Goal: Use online tool/utility

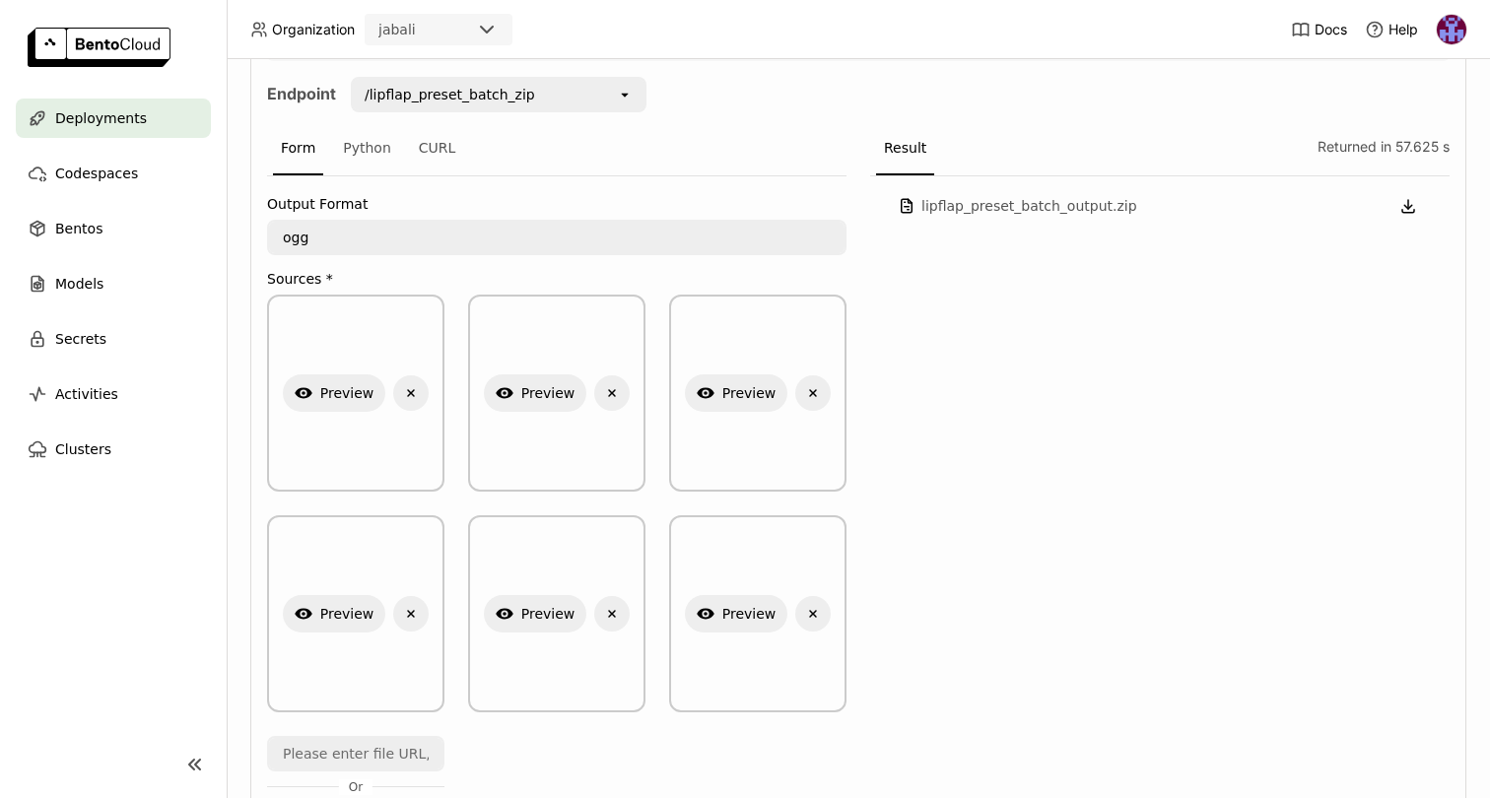
scroll to position [406, 0]
click at [351, 391] on button "Show Preview" at bounding box center [334, 391] width 103 height 37
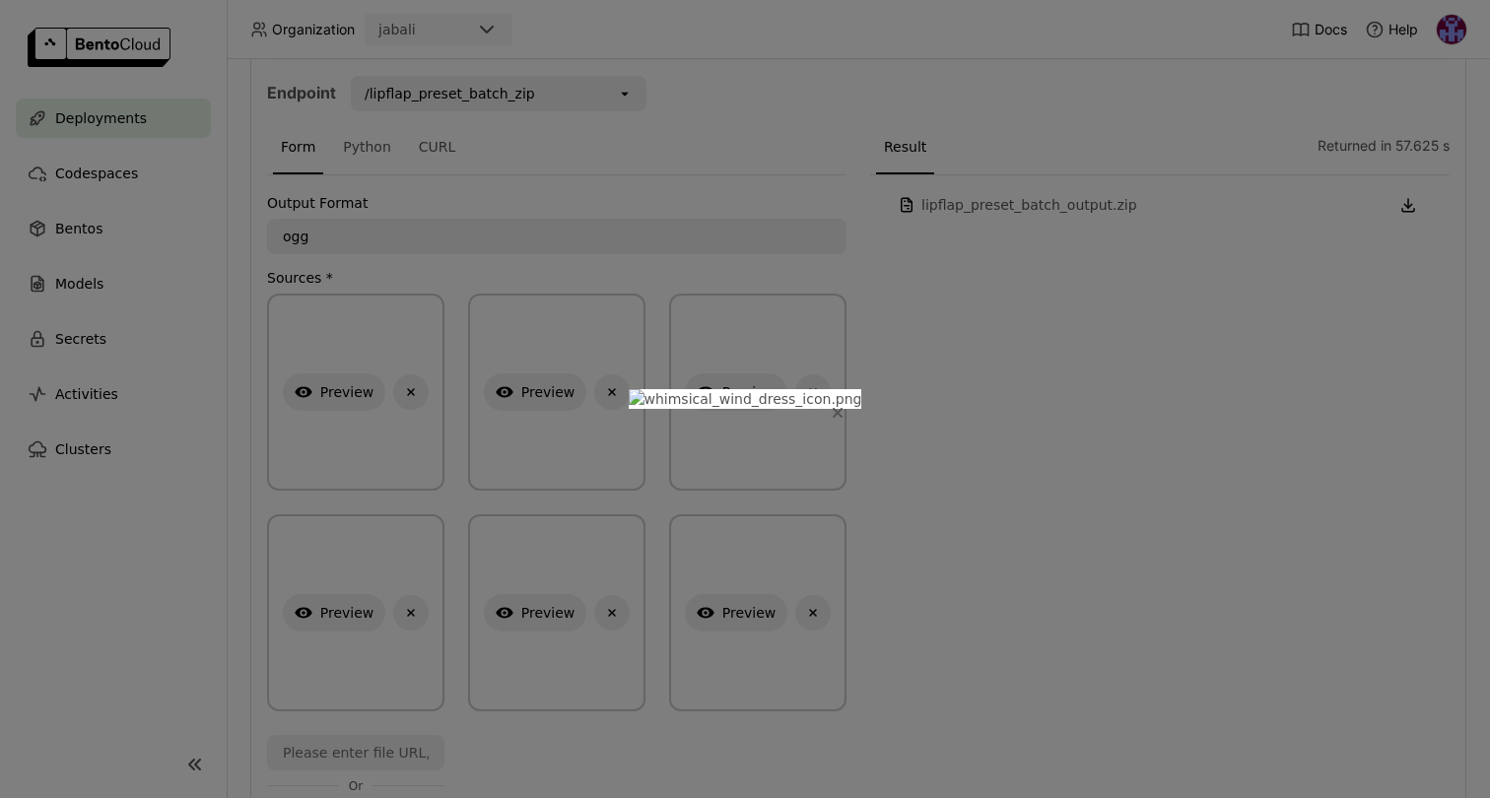
click at [826, 401] on button "Close" at bounding box center [838, 413] width 24 height 24
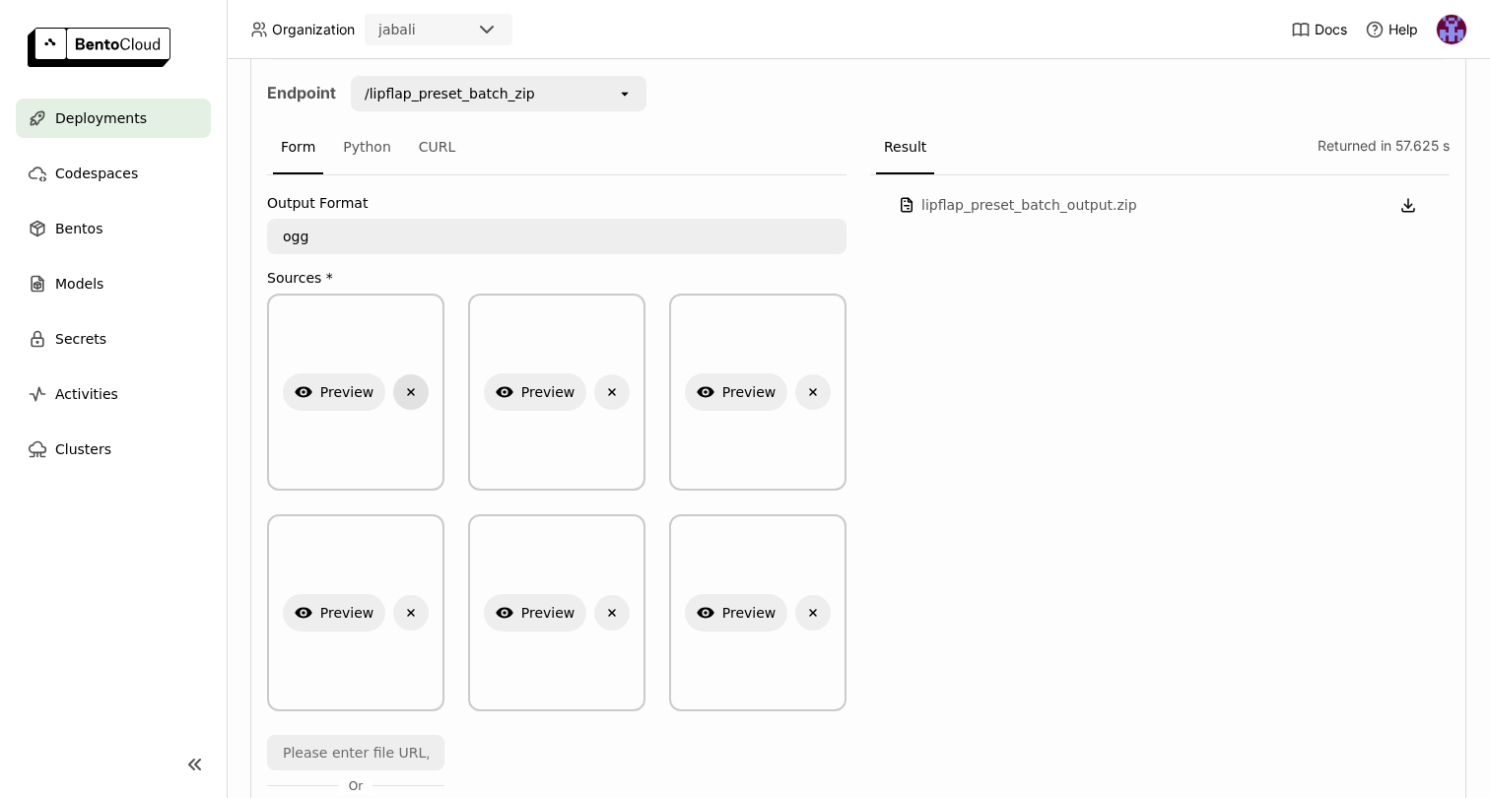
click at [405, 392] on icon "Delete" at bounding box center [411, 392] width 18 height 18
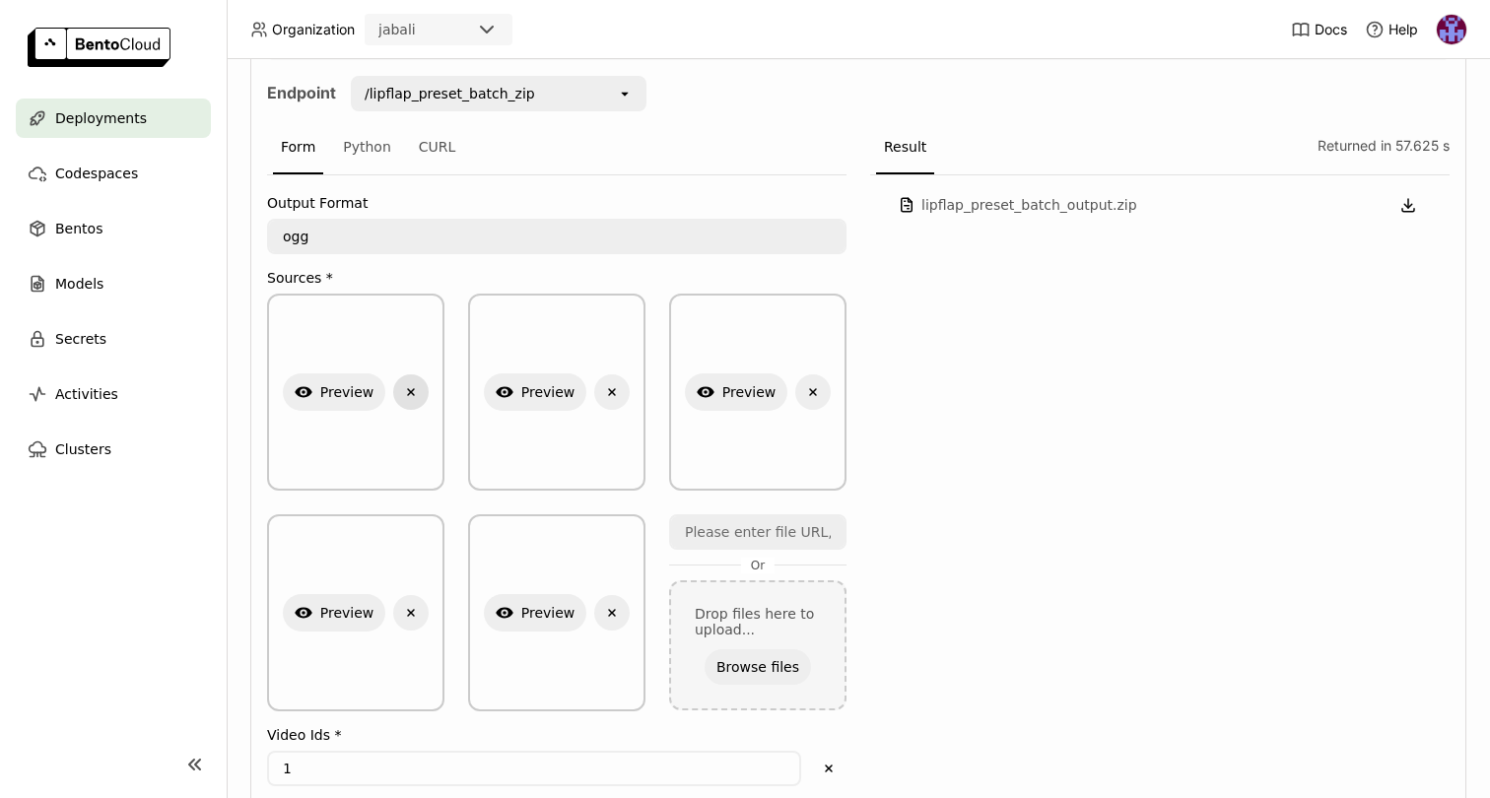
click at [415, 391] on icon "Delete" at bounding box center [411, 392] width 18 height 18
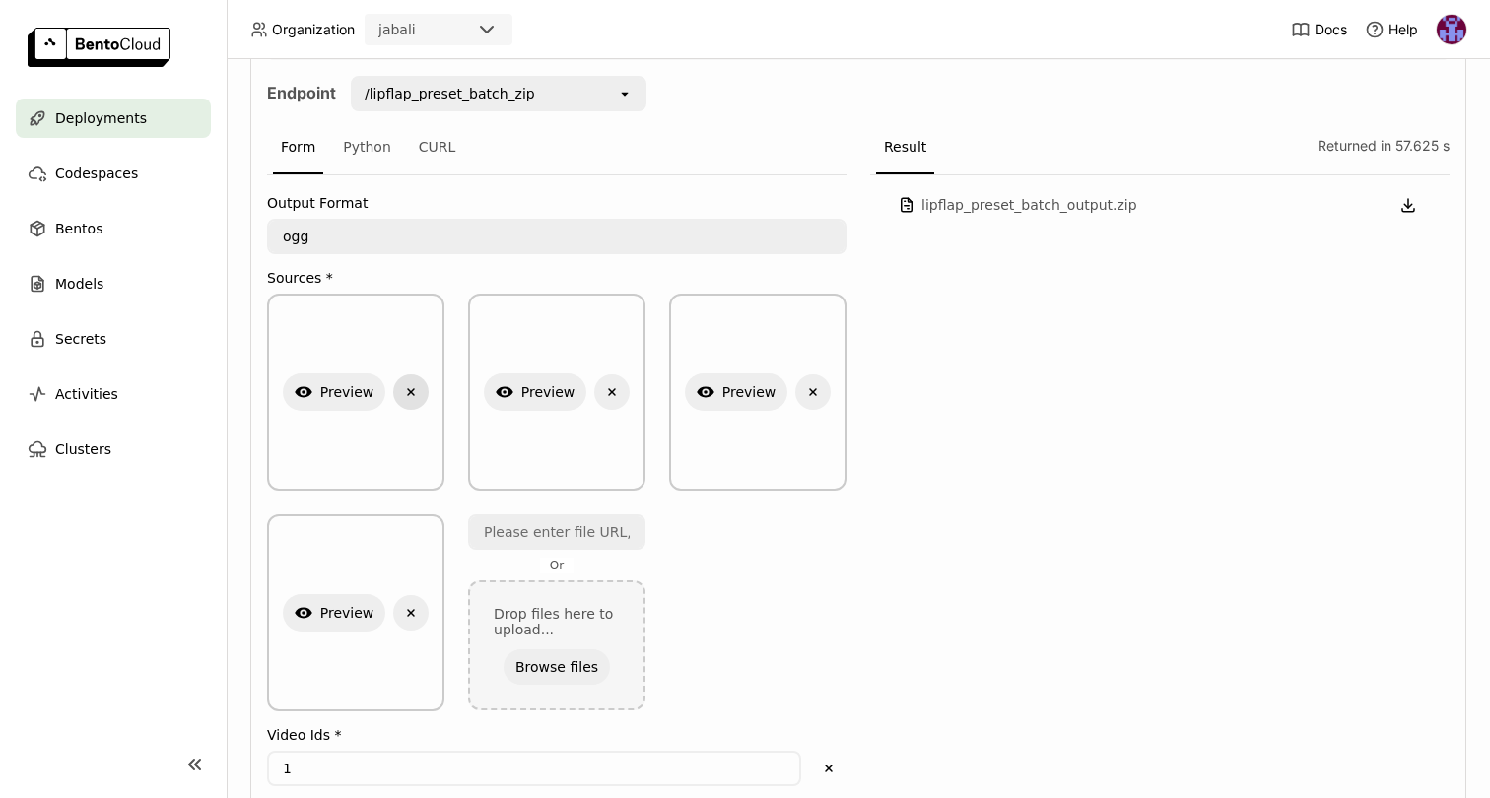
click at [415, 391] on icon "Delete" at bounding box center [411, 392] width 18 height 18
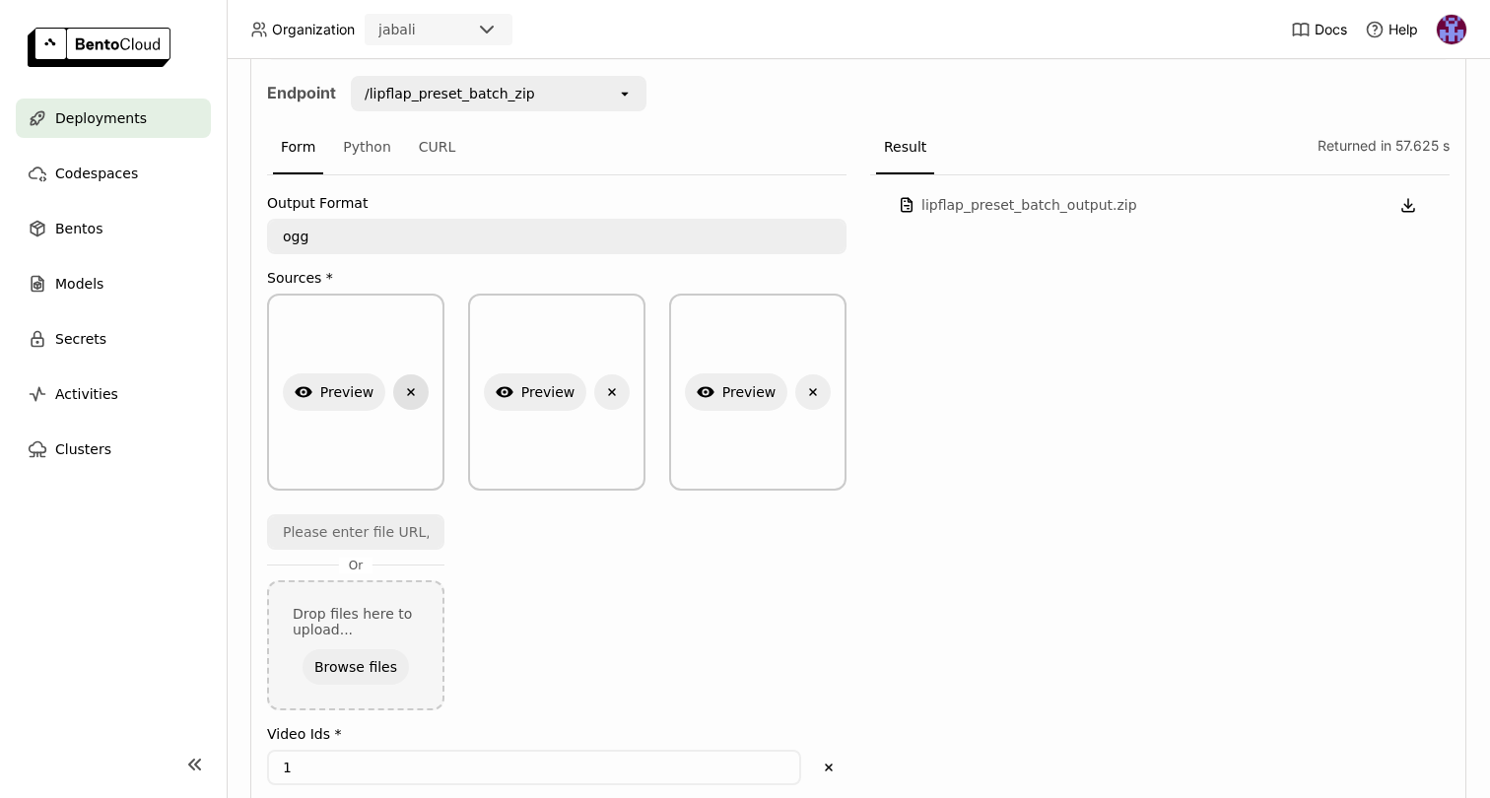
click at [415, 391] on icon "Delete" at bounding box center [411, 392] width 18 height 18
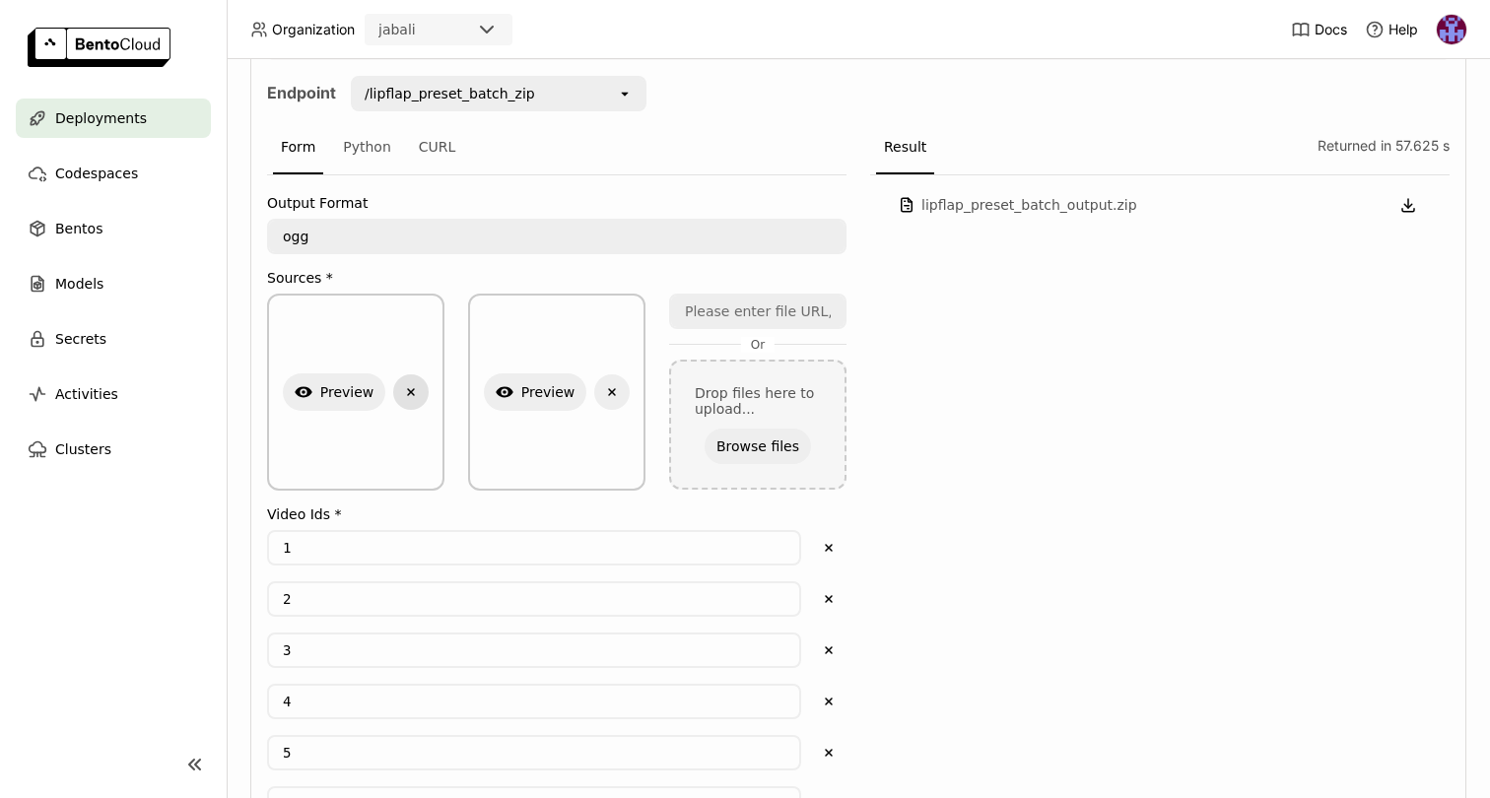
click at [415, 391] on icon "Delete" at bounding box center [411, 392] width 18 height 18
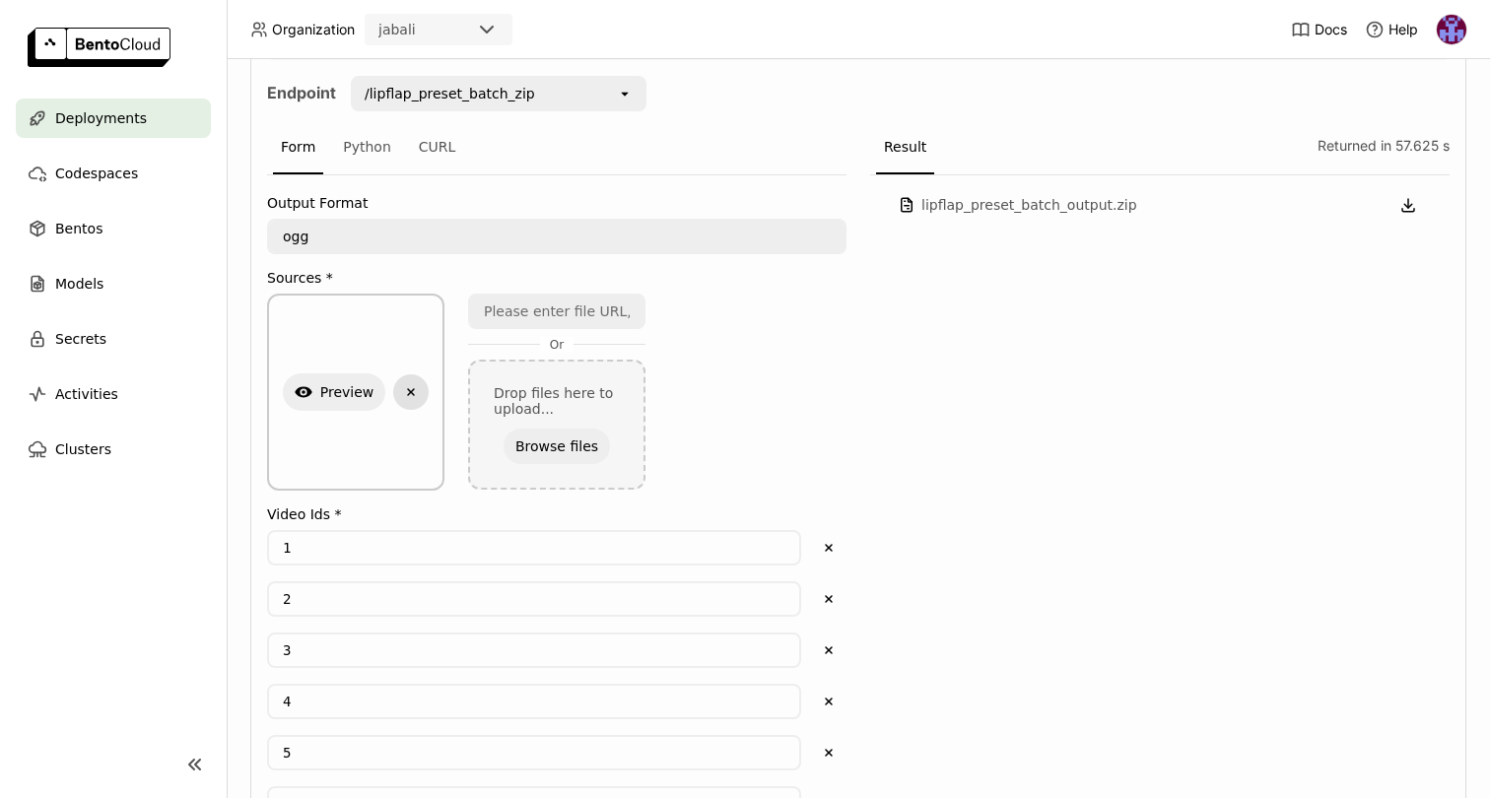
click at [415, 391] on icon "Delete" at bounding box center [411, 392] width 18 height 18
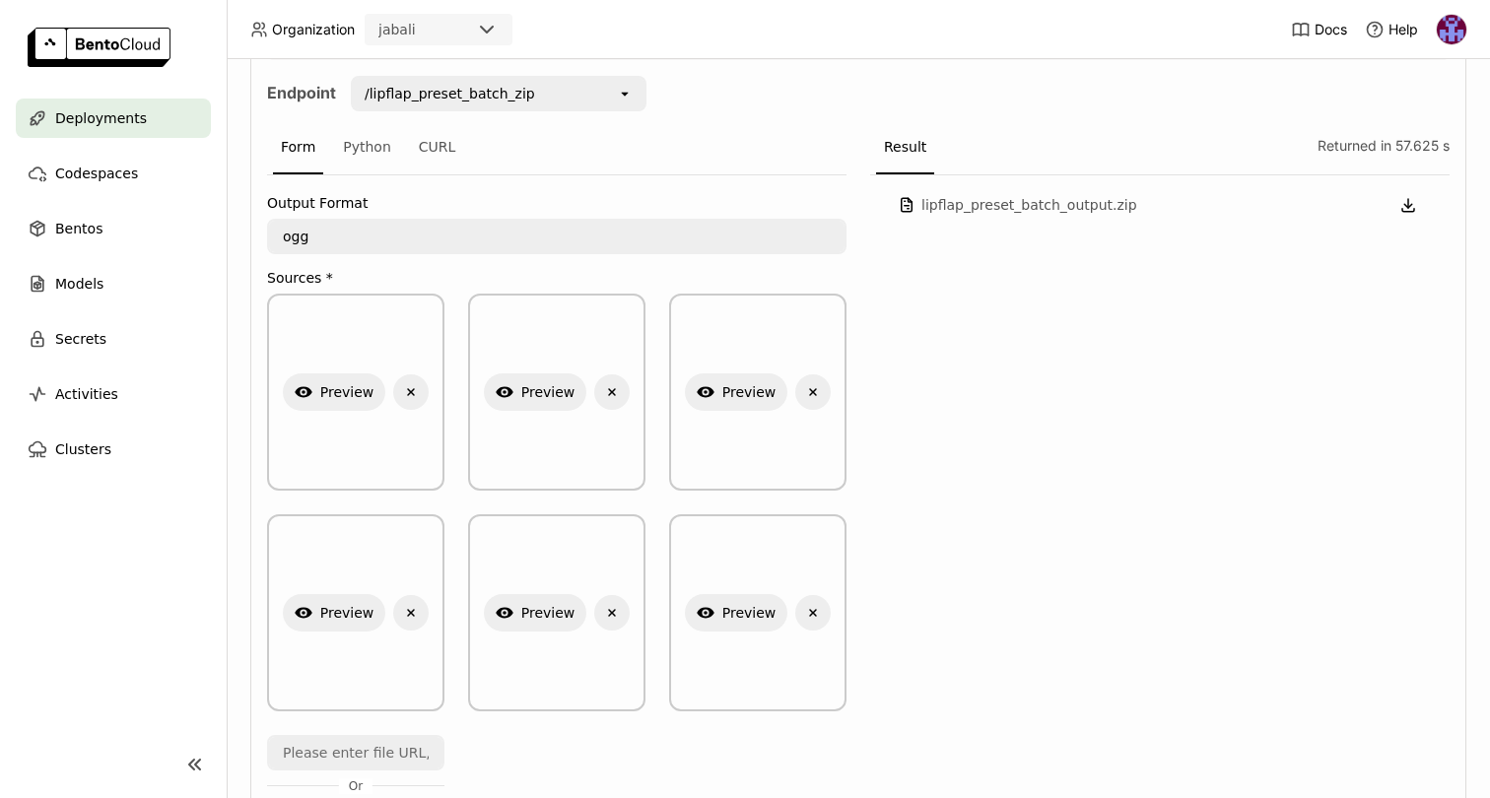
click at [914, 423] on div "lipflap_preset_batch_output.zip" at bounding box center [1159, 775] width 579 height 1201
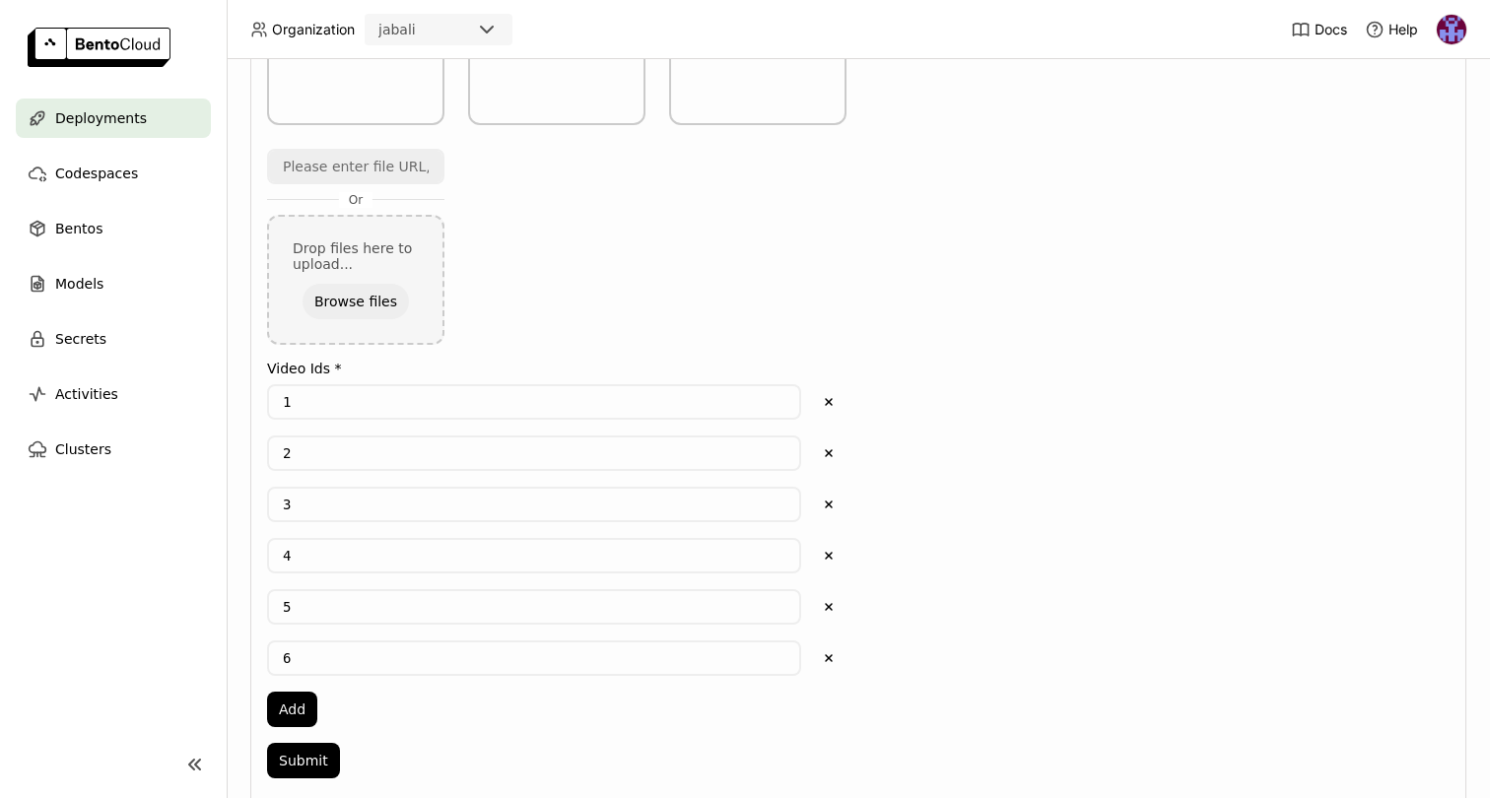
scroll to position [1066, 0]
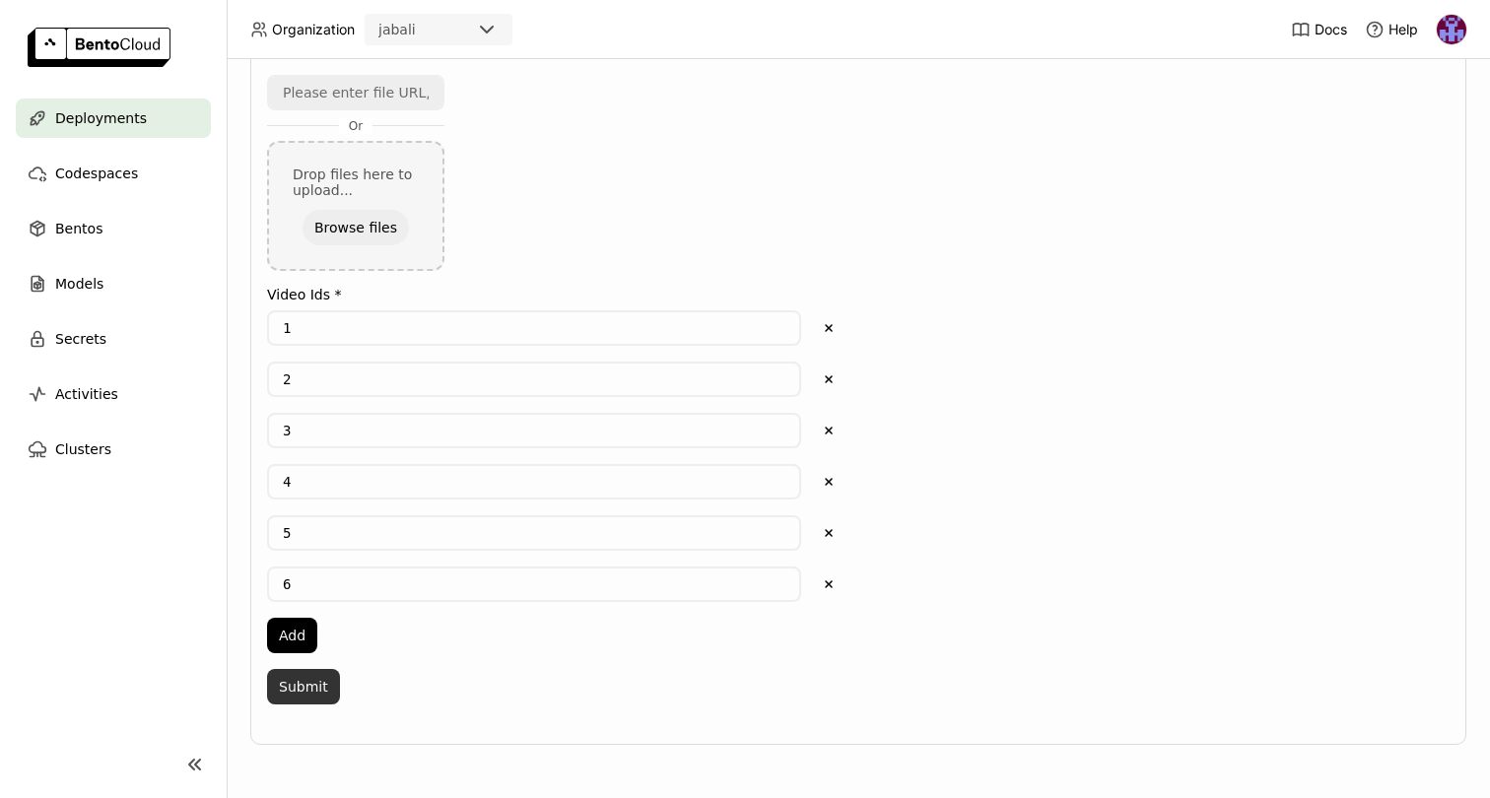
click at [308, 684] on button "Submit" at bounding box center [303, 686] width 73 height 35
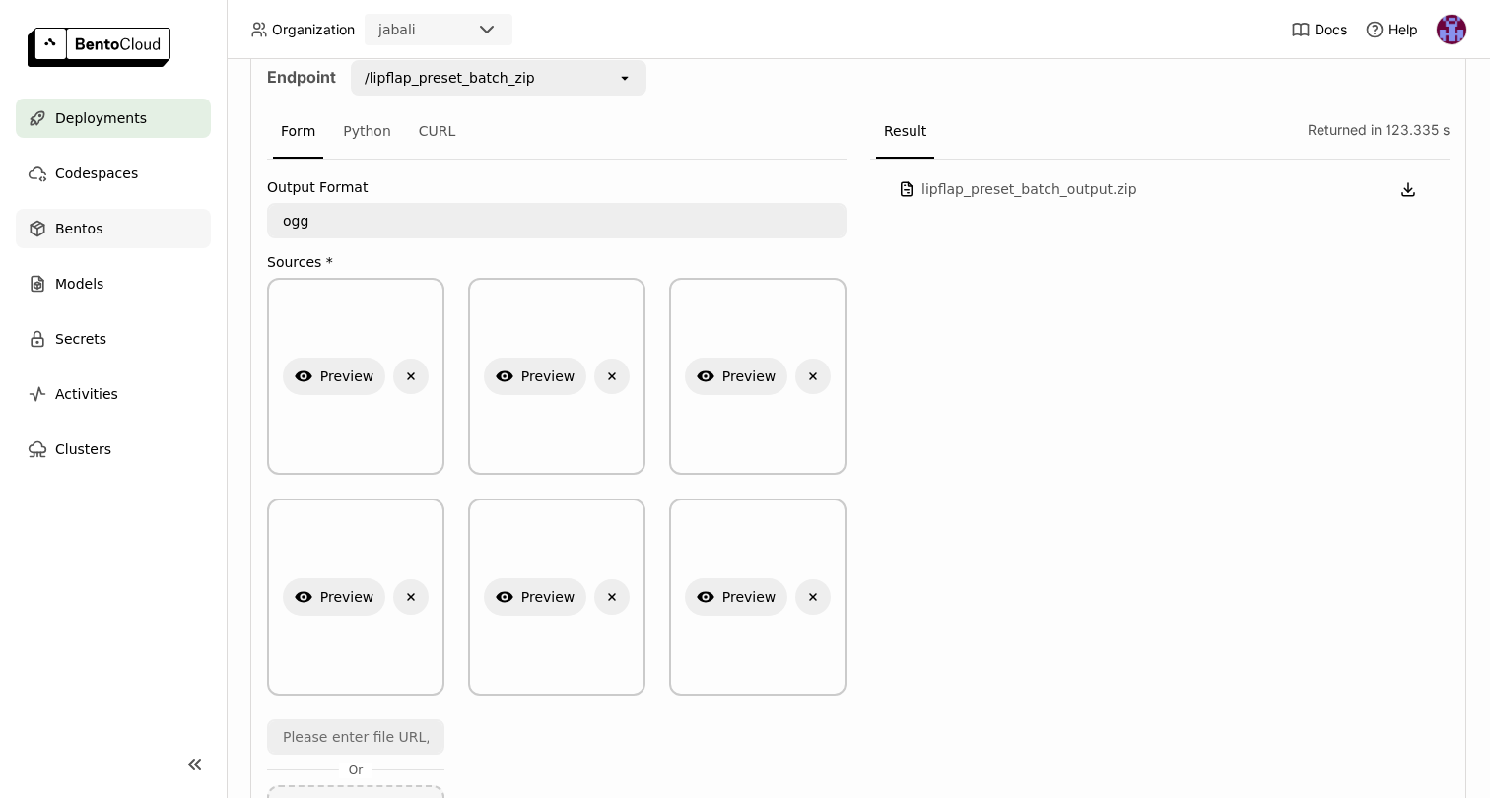
scroll to position [400, 0]
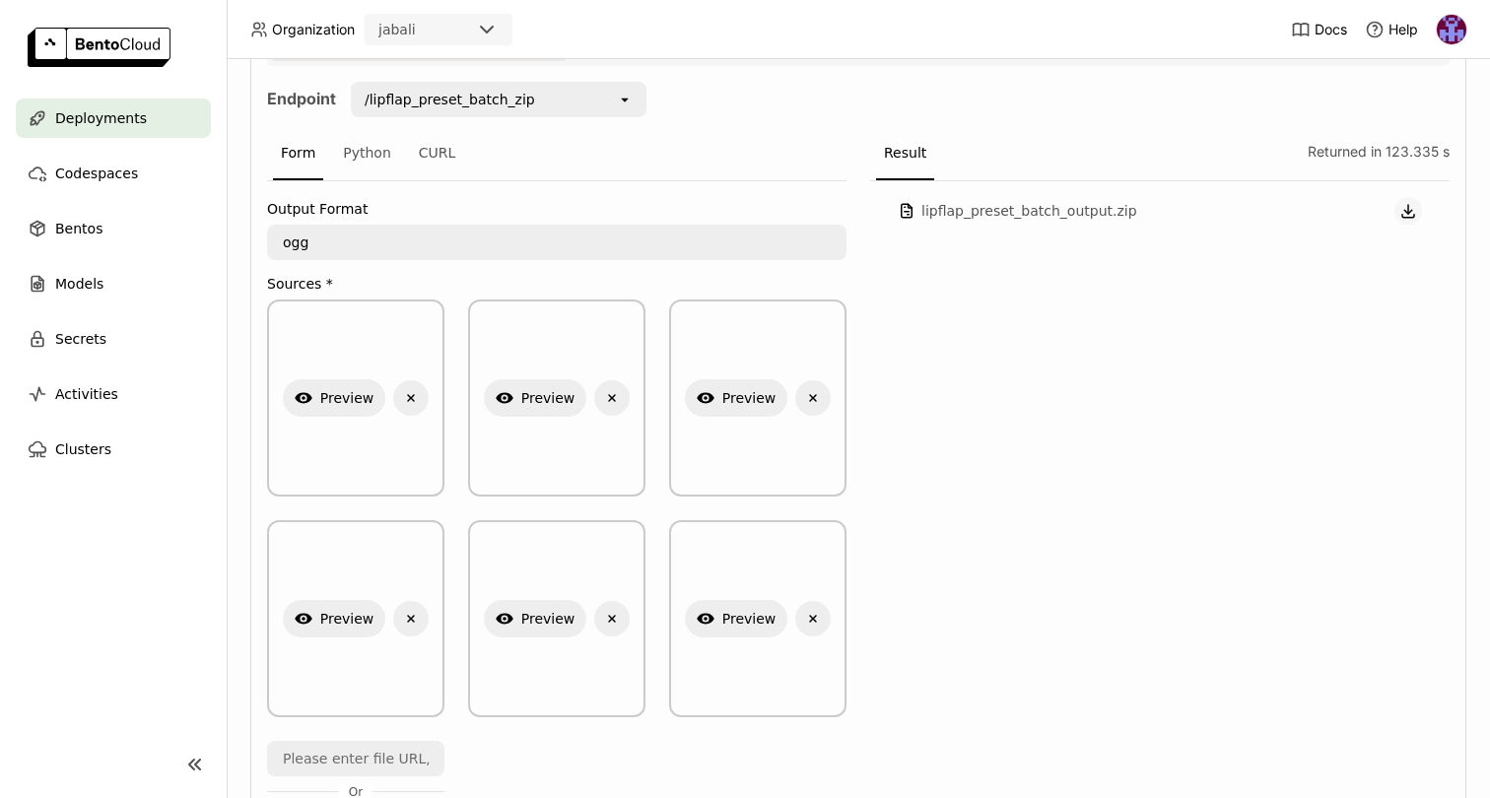
click at [1399, 207] on icon "button" at bounding box center [1408, 211] width 18 height 18
